Goal: Information Seeking & Learning: Learn about a topic

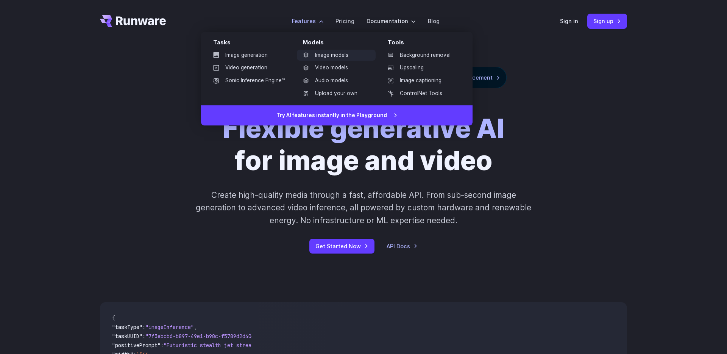
click at [335, 55] on link "Image models" at bounding box center [336, 55] width 79 height 11
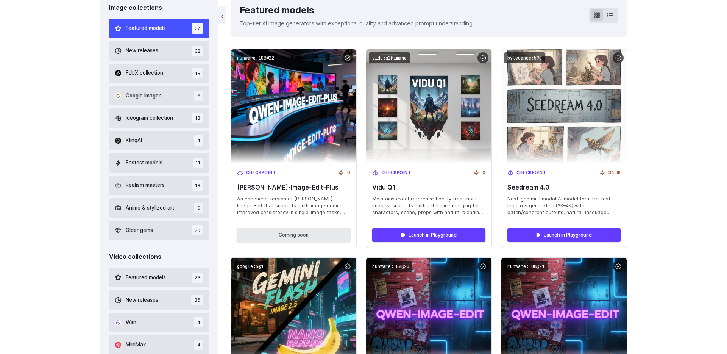
scroll to position [242, 0]
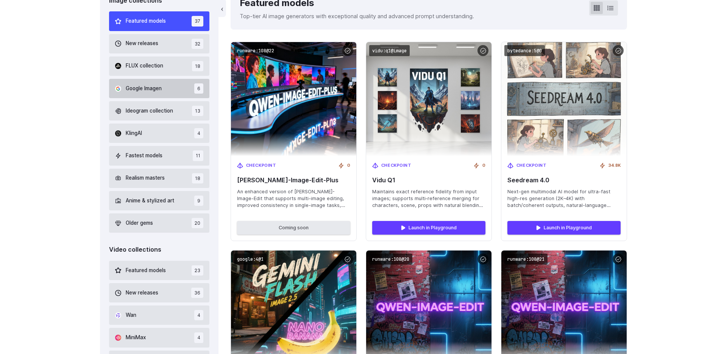
click at [169, 89] on button "Google Imagen 6" at bounding box center [159, 88] width 100 height 19
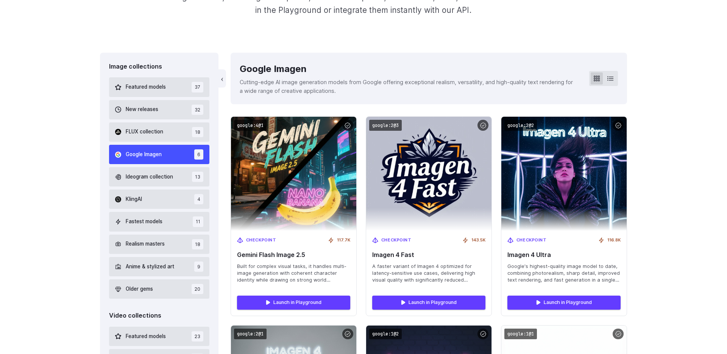
scroll to position [176, 0]
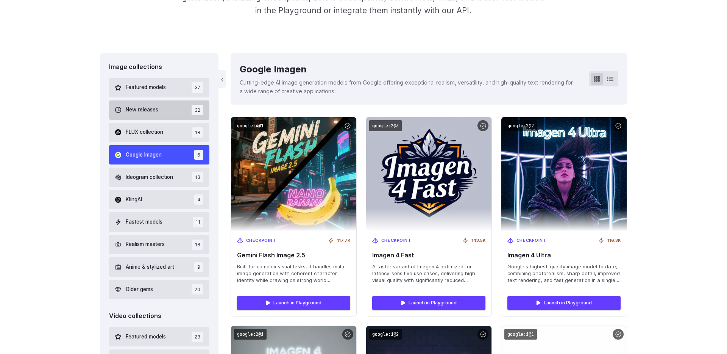
click at [159, 107] on button "New releases 32" at bounding box center [159, 109] width 100 height 19
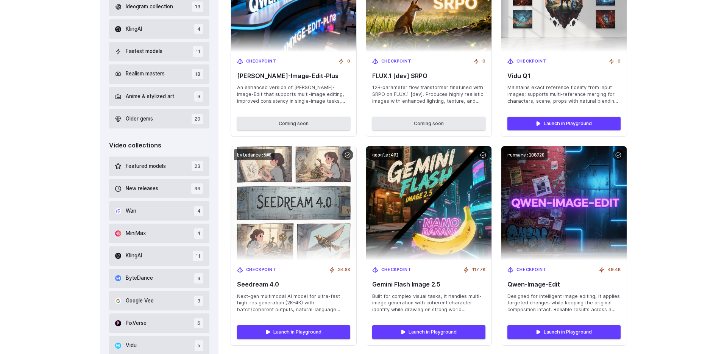
scroll to position [347, 0]
